Goal: Check status

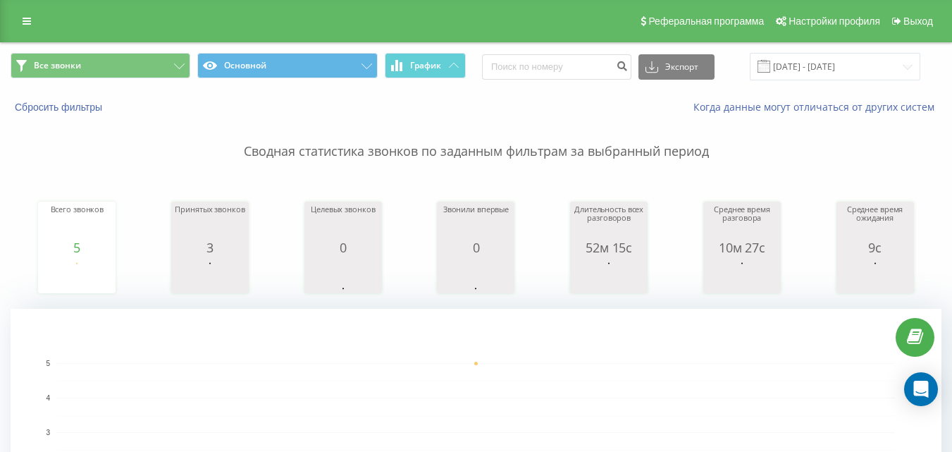
click at [506, 124] on p "Сводная статистика звонков по заданным фильтрам за выбранный период" at bounding box center [476, 137] width 931 height 47
